Goal: Navigation & Orientation: Find specific page/section

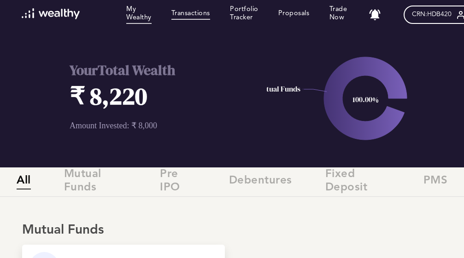
click at [187, 14] on link "Transactions" at bounding box center [190, 15] width 39 height 10
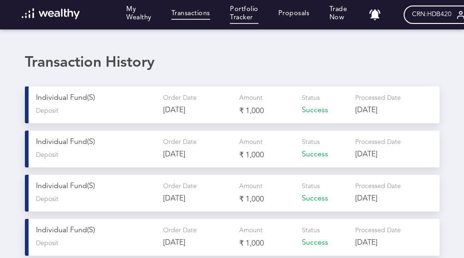
click at [240, 15] on link "Portfolio Tracker" at bounding box center [244, 15] width 29 height 18
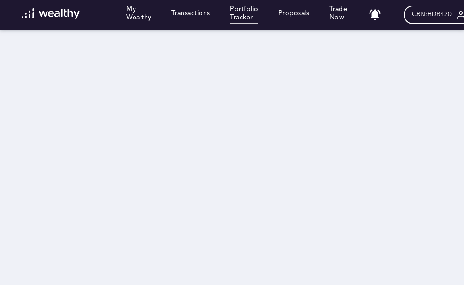
click at [187, 21] on div "My Wealthy Transactions Portfolio Tracker Proposals Trade Now" at bounding box center [184, 15] width 345 height 18
click at [196, 18] on link "Transactions" at bounding box center [190, 15] width 39 height 10
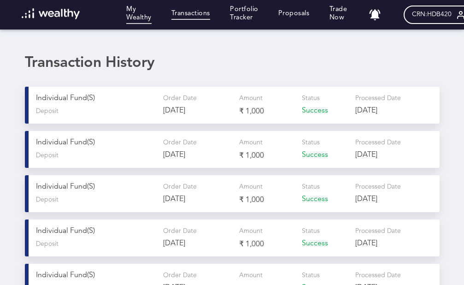
click at [137, 15] on link "My Wealthy" at bounding box center [138, 15] width 25 height 18
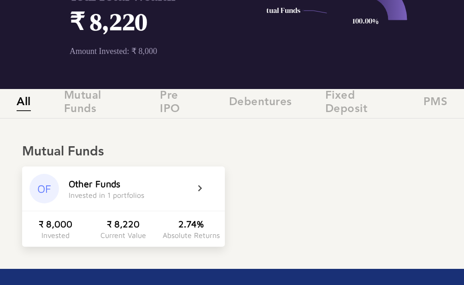
scroll to position [138, 0]
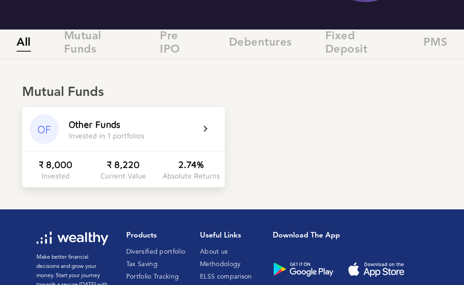
click at [198, 130] on div "OF Other Funds Invested in 1 portfolios" at bounding box center [123, 129] width 203 height 44
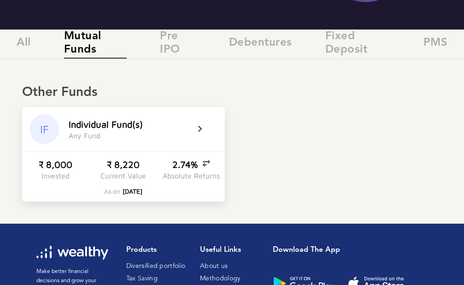
click at [198, 130] on div "IF I n d i v i d u a l F u n d ( s ) A n y F u n d" at bounding box center [123, 129] width 203 height 44
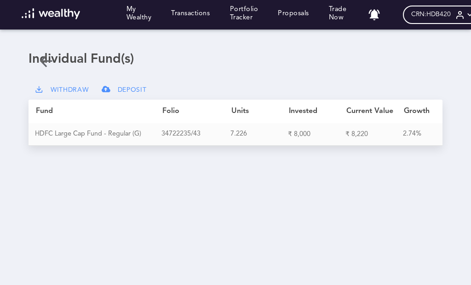
click at [224, 187] on div "Loading dashboard My Wealthy Transactions Portfolio Tracker Proposals Trade Now…" at bounding box center [235, 142] width 471 height 285
click at [48, 58] on icon at bounding box center [46, 61] width 18 height 18
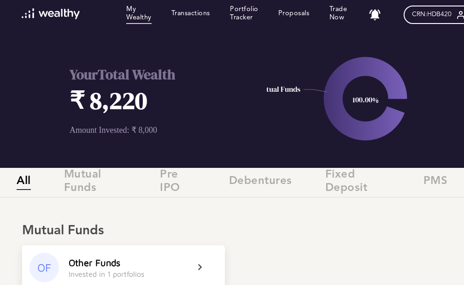
click at [436, 17] on span "CRN: HDB420" at bounding box center [432, 15] width 40 height 8
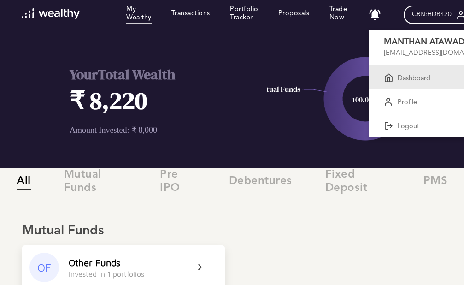
click at [401, 77] on p "Dashboard" at bounding box center [413, 79] width 33 height 8
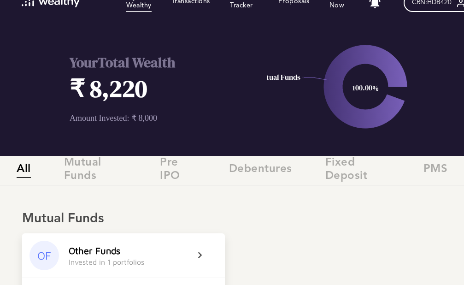
scroll to position [3, 0]
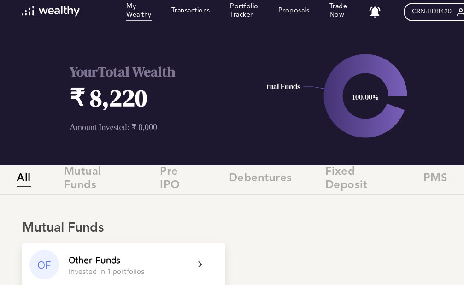
click at [436, 12] on span "CRN: HDB420" at bounding box center [432, 12] width 40 height 8
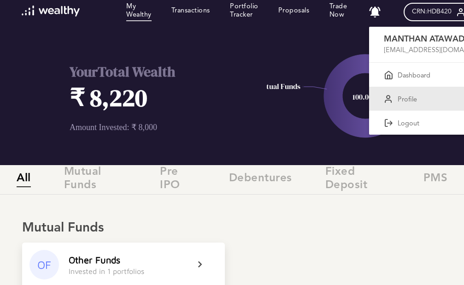
click at [407, 94] on div "Profile" at bounding box center [426, 99] width 115 height 24
